Goal: Check status: Check status

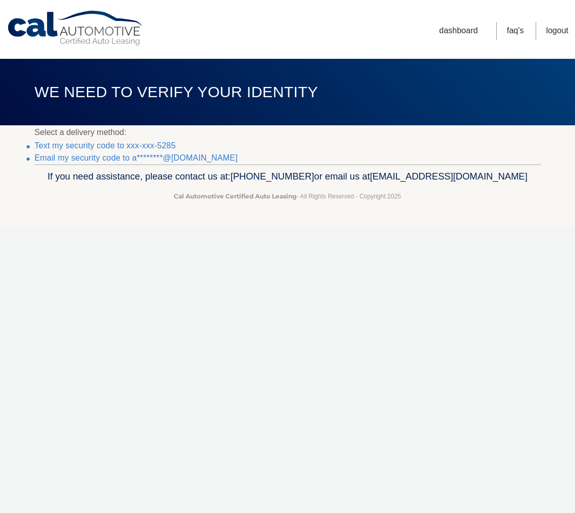
click at [93, 142] on link "Text my security code to xxx-xxx-5285" at bounding box center [105, 145] width 141 height 9
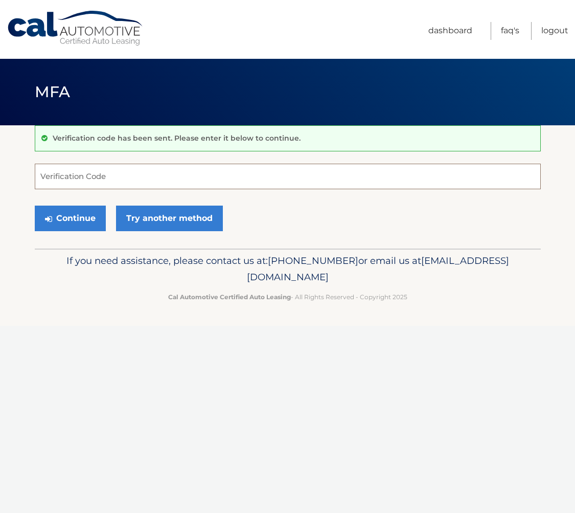
click at [76, 179] on input "Verification Code" at bounding box center [288, 177] width 506 height 26
type input "098770"
click at [82, 218] on button "Continue" at bounding box center [70, 218] width 71 height 26
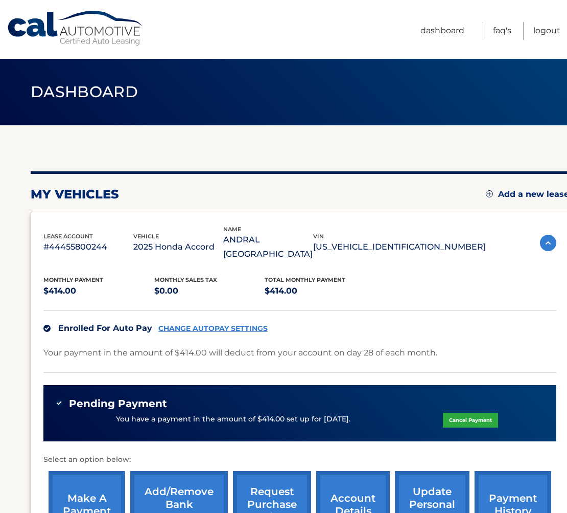
click at [361, 141] on div "my vehicles Add a new lease lease account #44455800244 vehicle 2025 Honda Accor…" at bounding box center [300, 355] width 539 height 461
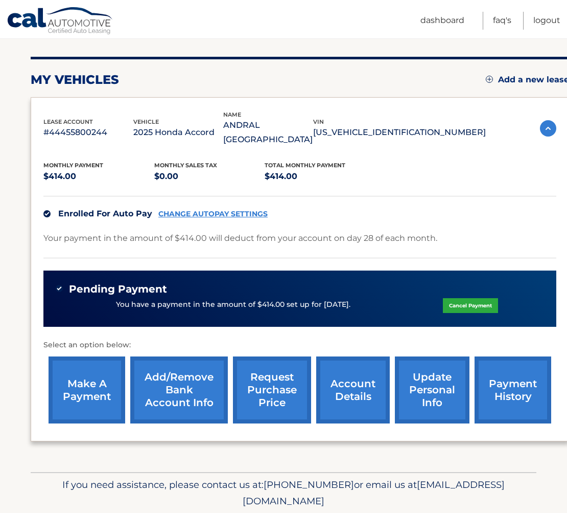
scroll to position [137, 0]
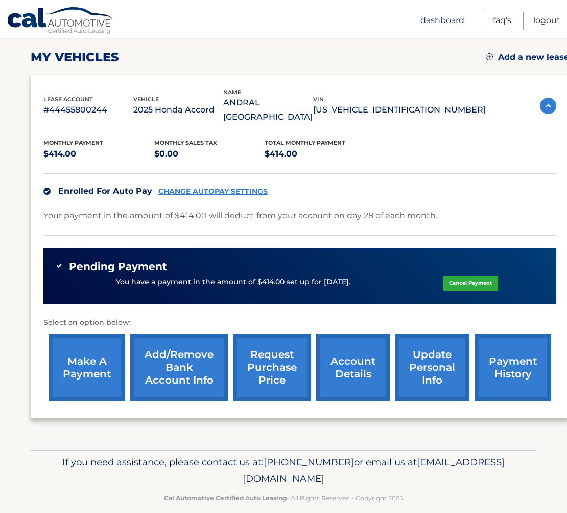
click at [442, 16] on link "Dashboard" at bounding box center [443, 21] width 44 height 18
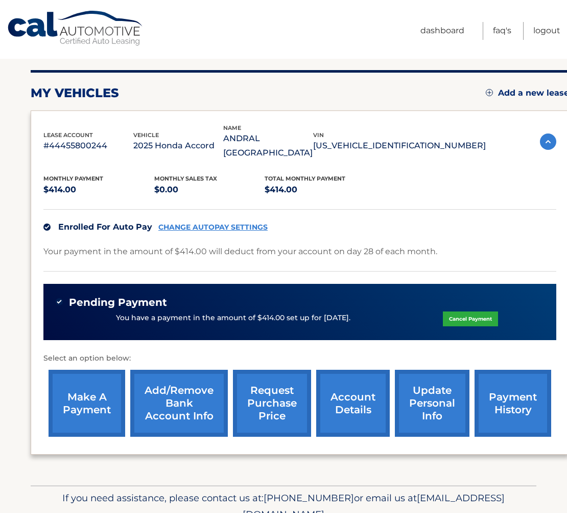
scroll to position [137, 0]
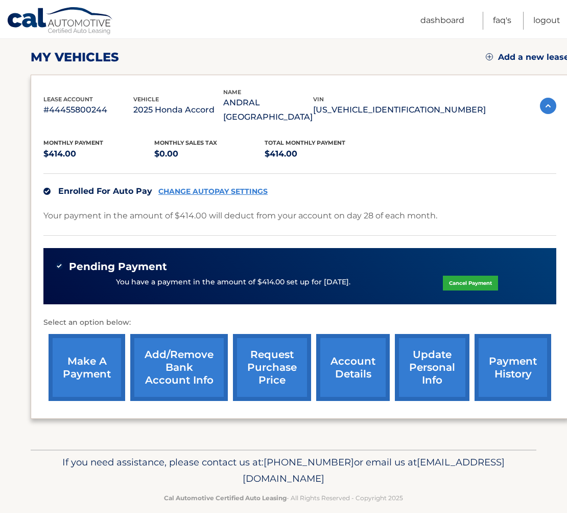
click at [514, 357] on link "payment history" at bounding box center [513, 367] width 77 height 67
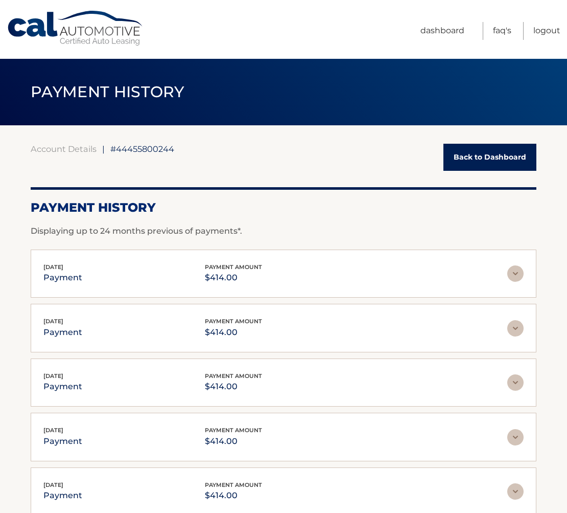
click at [482, 153] on link "Back to Dashboard" at bounding box center [490, 157] width 93 height 27
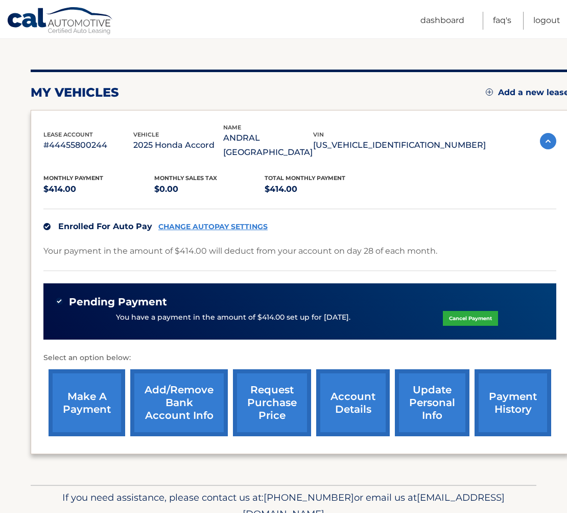
scroll to position [102, 0]
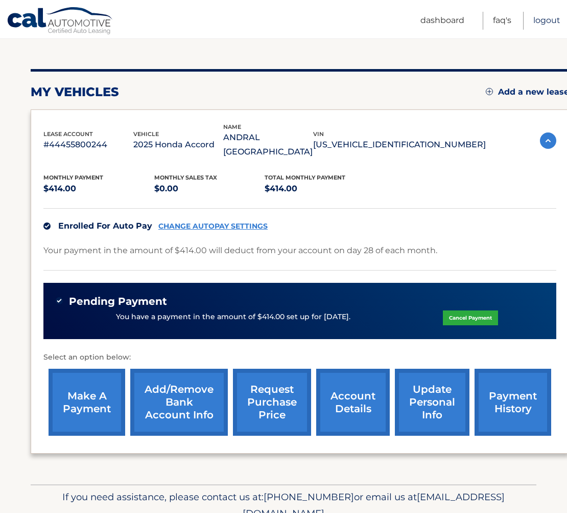
click at [544, 18] on link "Logout" at bounding box center [546, 21] width 27 height 18
